Goal: Complete application form

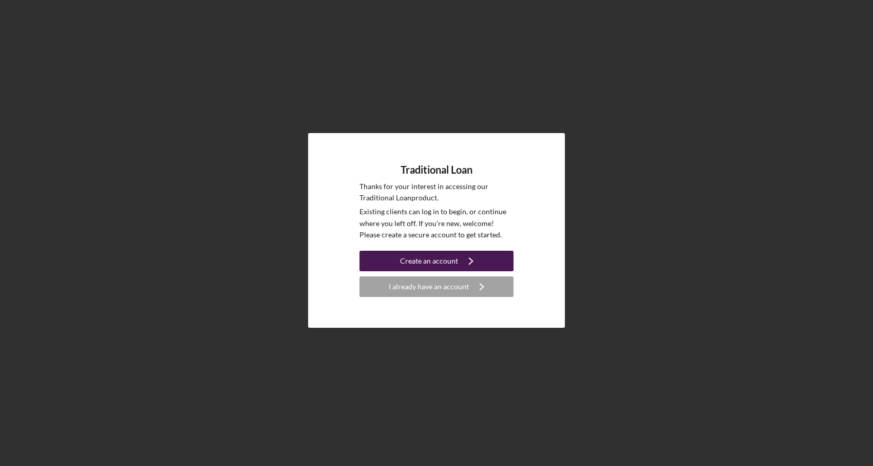
click at [422, 257] on div "Create an account" at bounding box center [429, 261] width 58 height 21
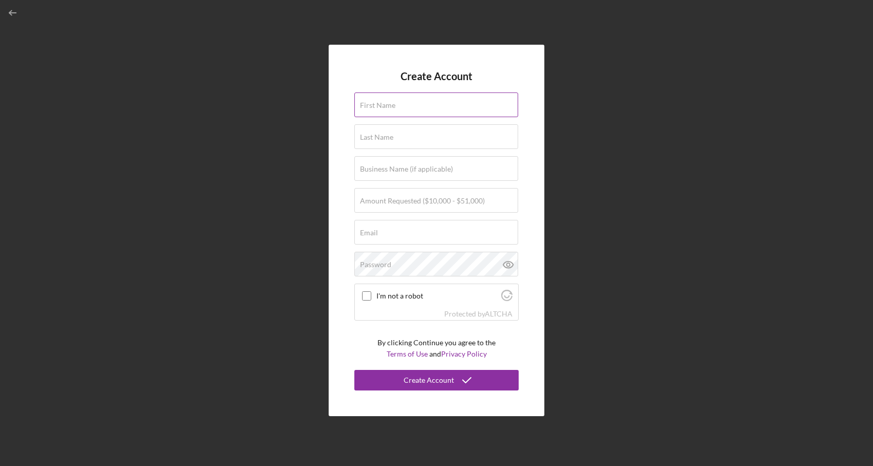
click at [422, 98] on div "First Name" at bounding box center [436, 105] width 164 height 26
type input "tolu"
type input "akinrinola"
type input "[EMAIL_ADDRESS][DOMAIN_NAME]"
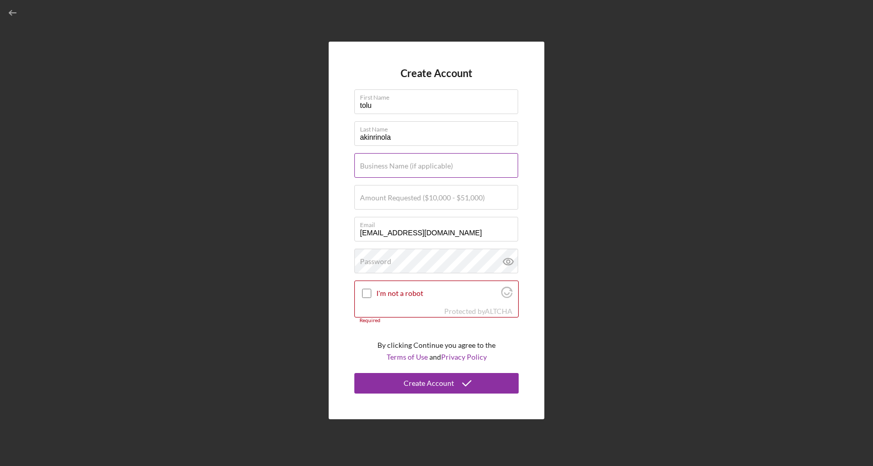
click at [413, 171] on input "Business Name (if applicable)" at bounding box center [436, 165] width 164 height 25
type input "Remma LLC"
click at [388, 184] on form "Create Account First Name tolu Last Name [PERSON_NAME] Business Name (if applic…" at bounding box center [436, 230] width 164 height 326
